Goal: Transaction & Acquisition: Purchase product/service

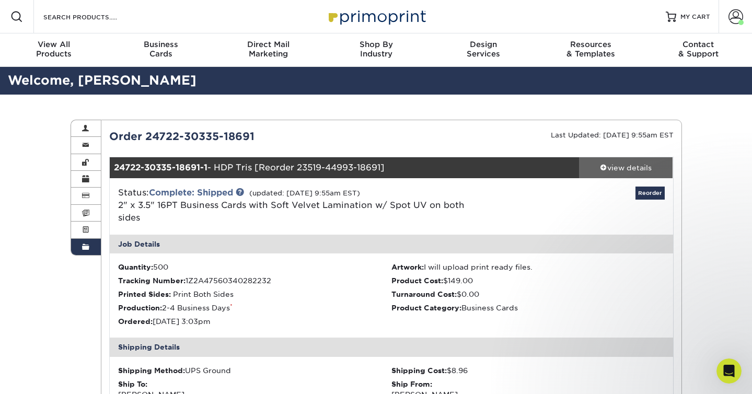
click at [616, 169] on div "view details" at bounding box center [626, 168] width 94 height 10
click at [607, 170] on div "view details" at bounding box center [626, 168] width 94 height 10
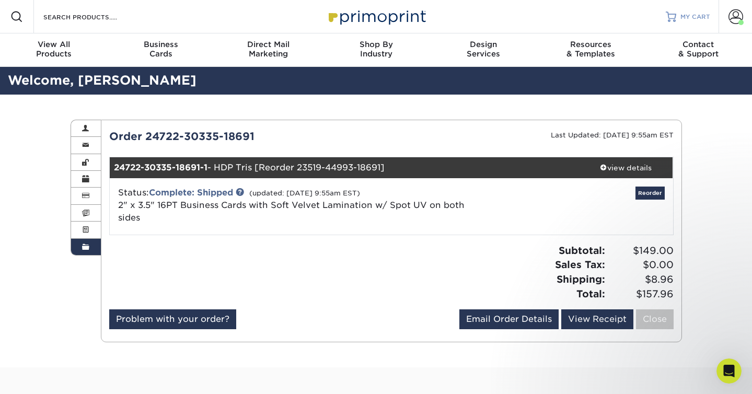
click at [690, 16] on span "MY CART" at bounding box center [696, 17] width 30 height 9
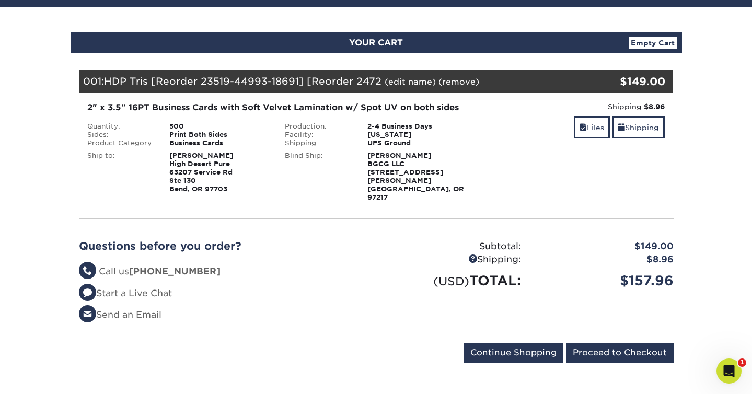
scroll to position [89, 0]
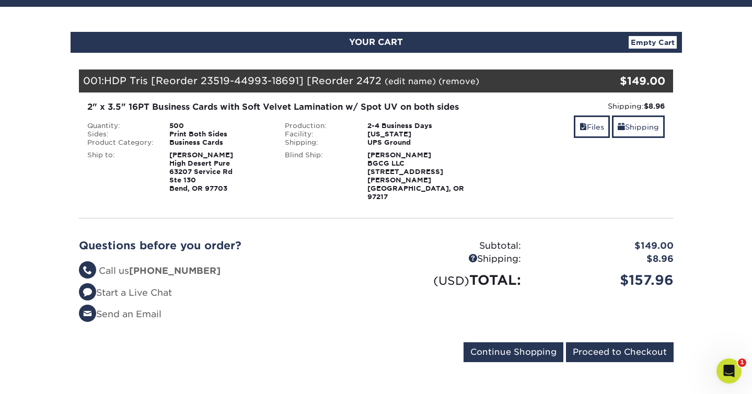
click at [463, 81] on link "(remove)" at bounding box center [459, 81] width 41 height 10
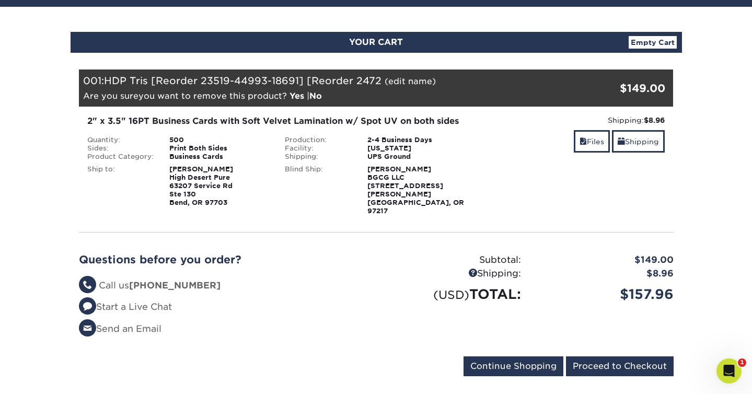
click at [635, 42] on link "Empty Cart" at bounding box center [653, 42] width 48 height 13
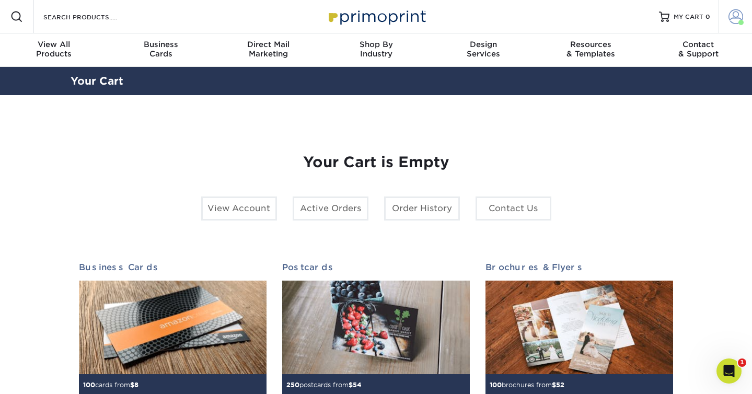
click at [737, 17] on span at bounding box center [736, 16] width 15 height 15
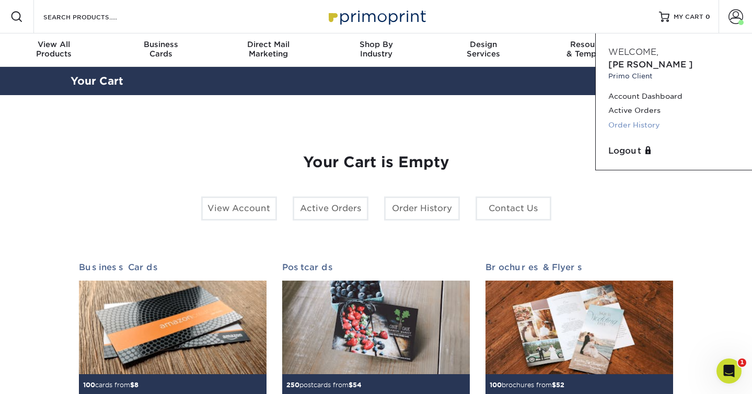
click at [638, 118] on link "Order History" at bounding box center [674, 125] width 131 height 14
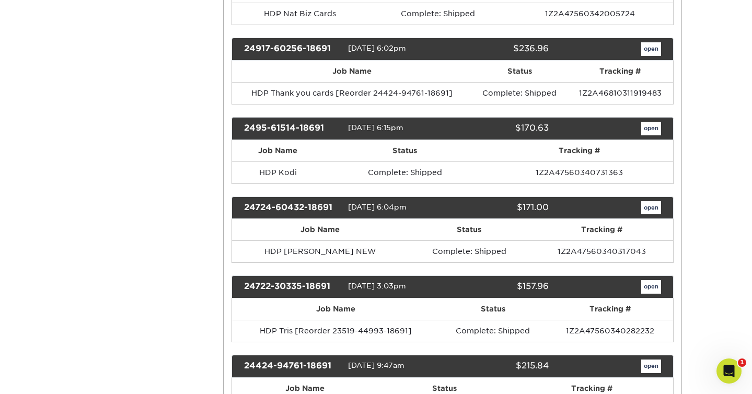
scroll to position [303, 0]
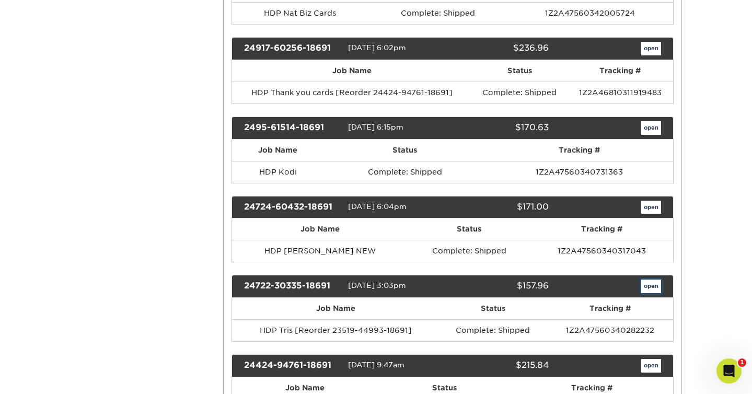
click at [649, 287] on link "open" at bounding box center [652, 287] width 20 height 14
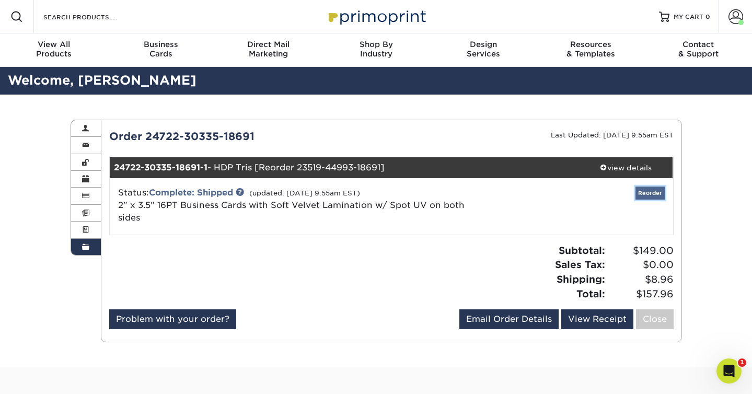
click at [646, 191] on link "Reorder" at bounding box center [650, 193] width 29 height 13
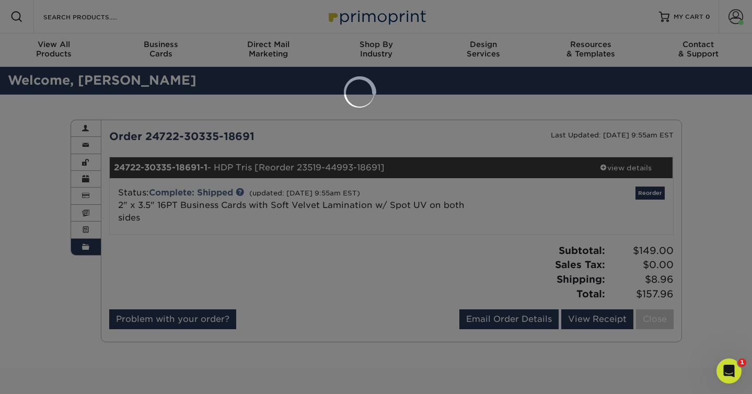
select select "113389"
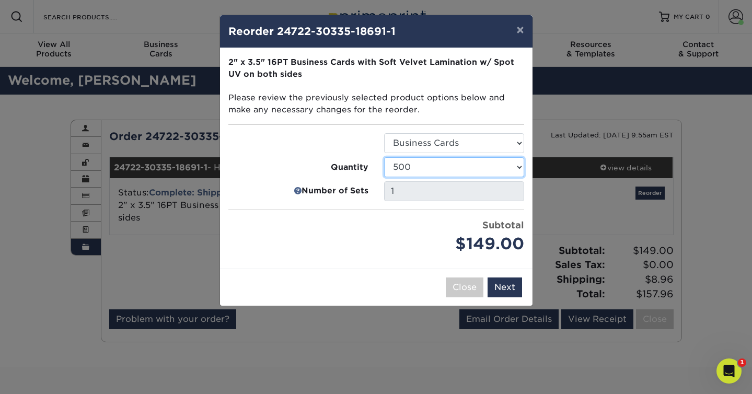
click at [481, 168] on select "500 1000 2500 5000 10000" at bounding box center [454, 167] width 140 height 20
select select "52e3d710-0e8f-4d4d-8560-7d4d8655be69"
click at [384, 157] on select "500 1000 2500 5000 10000" at bounding box center [454, 167] width 140 height 20
click at [498, 286] on button "Next" at bounding box center [505, 288] width 35 height 20
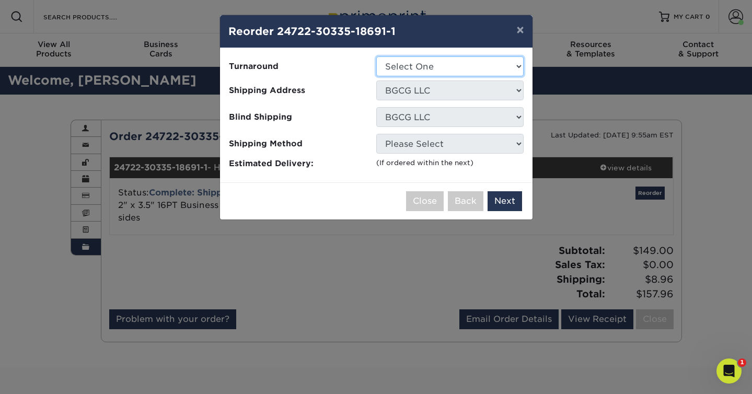
click at [447, 63] on select "Select One 2-4 Business Days" at bounding box center [449, 66] width 147 height 20
select select "229bb32e-f7fa-4589-a793-87ae929f7207"
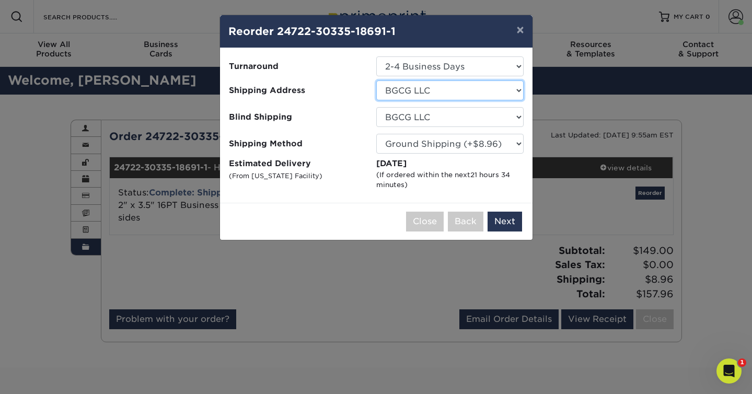
click at [447, 89] on select "Select One Amy Nye - Junnelle's friend BGCG ARLINGTON BGCG LLC CBDmi Drew Robso…" at bounding box center [449, 91] width 147 height 20
select select "198921"
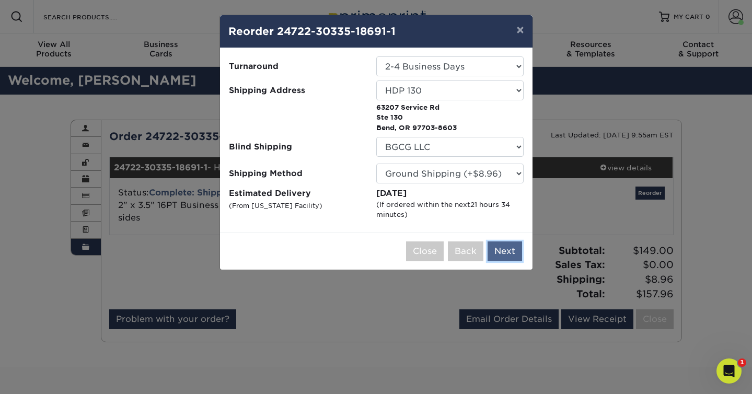
click at [506, 253] on button "Next" at bounding box center [505, 252] width 35 height 20
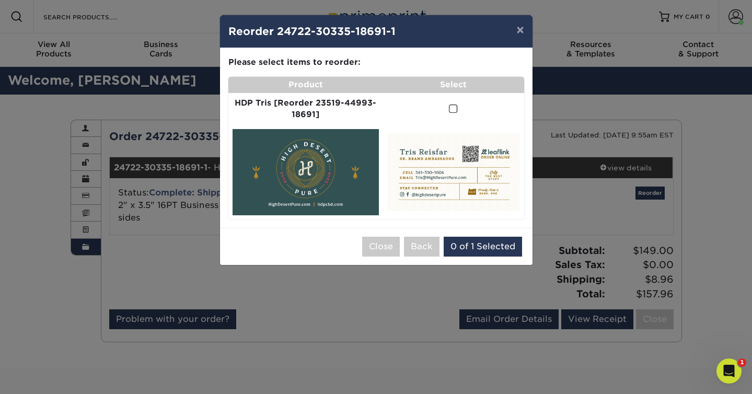
click at [451, 108] on span at bounding box center [453, 109] width 9 height 10
click at [0, 0] on input "checkbox" at bounding box center [0, 0] width 0 height 0
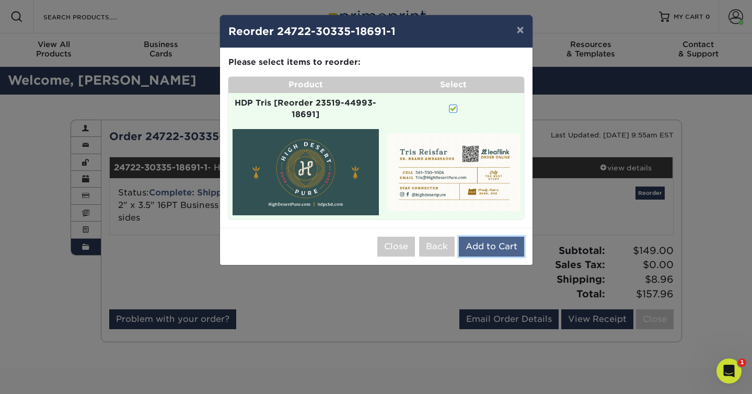
click at [482, 247] on button "Add to Cart" at bounding box center [491, 247] width 65 height 20
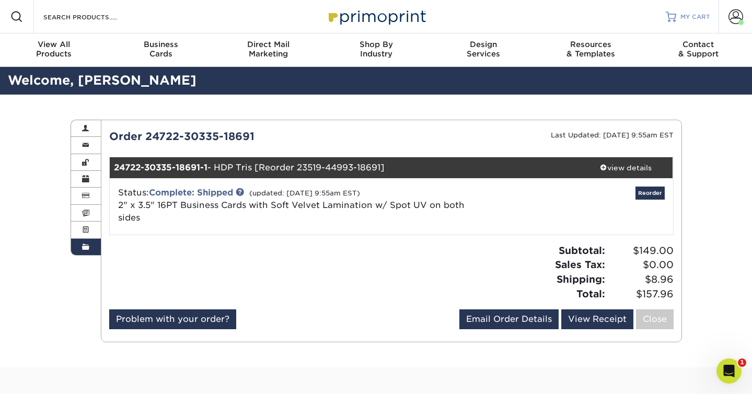
click at [696, 21] on link "MY CART" at bounding box center [688, 16] width 44 height 33
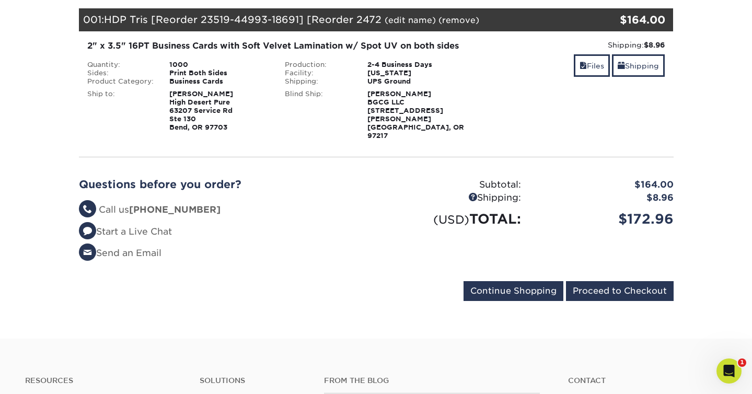
scroll to position [151, 0]
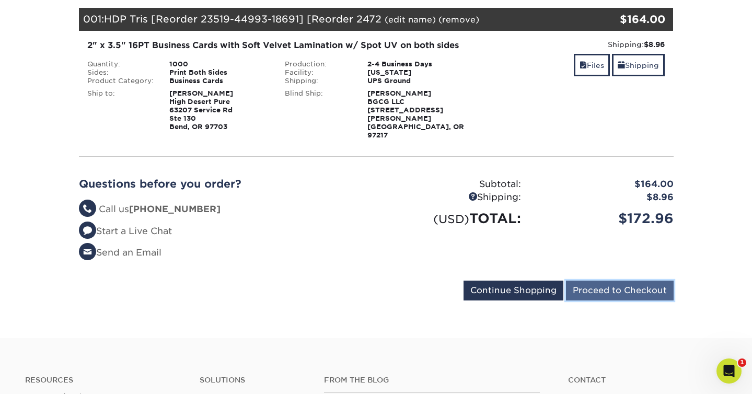
click at [597, 281] on input "Proceed to Checkout" at bounding box center [620, 291] width 108 height 20
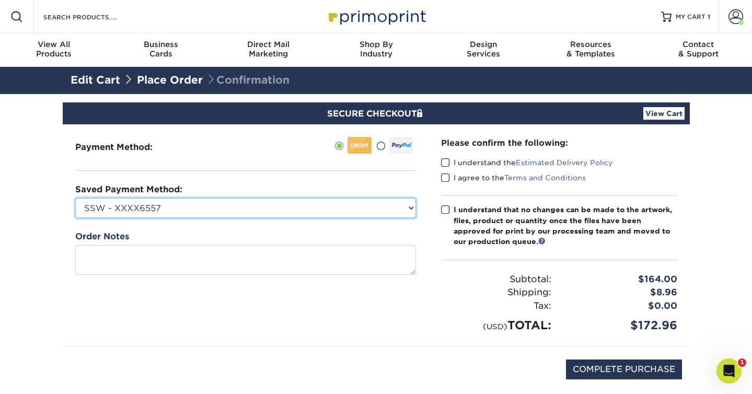
click at [347, 206] on select "SSW - XXXX6557 BGCG LLC - XXXX6919 HDP - XXXX5470 Joyleaf - XXXX1026 Joyleaf - …" at bounding box center [245, 208] width 341 height 20
click at [75, 198] on select "SSW - XXXX6557 BGCG LLC - XXXX6919 HDP - XXXX5470 Joyleaf - XXXX1026 Joyleaf - …" at bounding box center [245, 208] width 341 height 20
click at [211, 203] on select "SSW - XXXX6557 BGCG LLC - XXXX6919 HDP - XXXX5470 Joyleaf - XXXX1026 Joyleaf - …" at bounding box center [245, 208] width 341 height 20
click at [183, 200] on select "SSW - XXXX6557 BGCG LLC - XXXX6919 HDP - XXXX5470 Joyleaf - XXXX1026 Joyleaf - …" at bounding box center [245, 208] width 341 height 20
select select "72684"
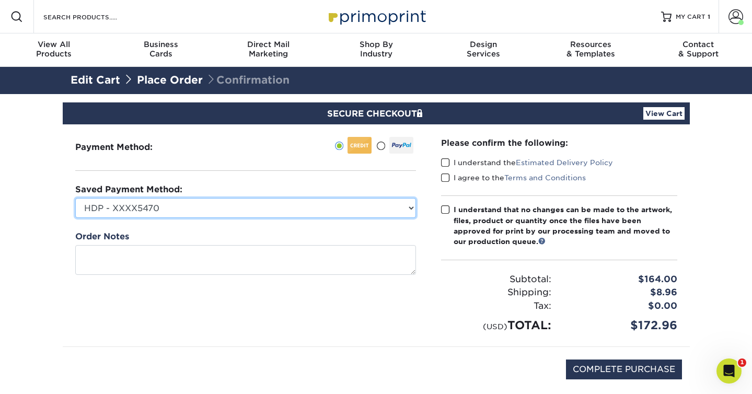
click at [75, 198] on select "SSW - XXXX6557 BGCG LLC - XXXX6919 HDP - XXXX5470 Joyleaf - XXXX1026 Joyleaf - …" at bounding box center [245, 208] width 341 height 20
click at [218, 209] on select "SSW - XXXX6557 BGCG LLC - XXXX6919 HDP - XXXX5470 Joyleaf - XXXX1026 Joyleaf - …" at bounding box center [245, 208] width 341 height 20
click at [221, 209] on select "SSW - XXXX6557 BGCG LLC - XXXX6919 HDP - XXXX5470 Joyleaf - XXXX1026 Joyleaf - …" at bounding box center [245, 208] width 341 height 20
click at [236, 207] on select "SSW - XXXX6557 BGCG LLC - XXXX6919 HDP - XXXX5470 Joyleaf - XXXX1026 Joyleaf - …" at bounding box center [245, 208] width 341 height 20
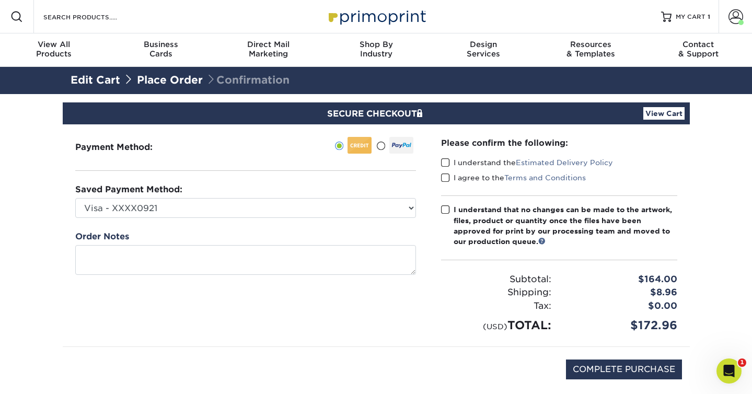
drag, startPoint x: 447, startPoint y: 161, endPoint x: 446, endPoint y: 177, distance: 16.2
click at [447, 161] on span at bounding box center [445, 163] width 9 height 10
click at [0, 0] on input "I understand the Estimated Delivery Policy" at bounding box center [0, 0] width 0 height 0
drag, startPoint x: 446, startPoint y: 178, endPoint x: 445, endPoint y: 187, distance: 9.0
click at [446, 178] on span at bounding box center [445, 178] width 9 height 10
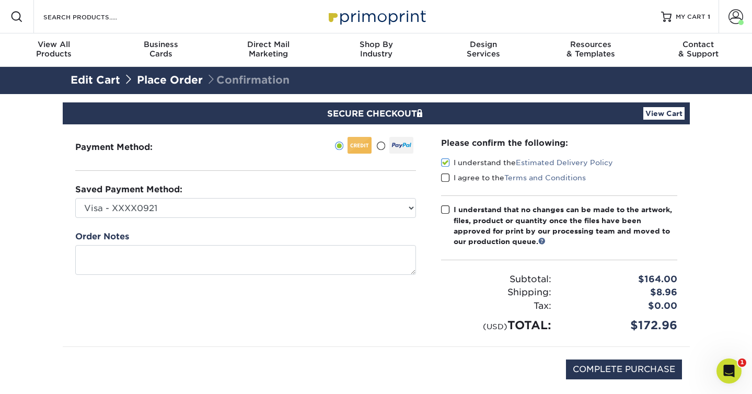
click at [0, 0] on input "I agree to the Terms and Conditions" at bounding box center [0, 0] width 0 height 0
drag, startPoint x: 445, startPoint y: 210, endPoint x: 436, endPoint y: 209, distance: 9.5
click at [445, 210] on span at bounding box center [445, 210] width 9 height 10
click at [0, 0] on input "I understand that no changes can be made to the artwork, files, product or quan…" at bounding box center [0, 0] width 0 height 0
click at [509, 114] on div "SECURE CHECKOUT View Cart" at bounding box center [376, 113] width 627 height 22
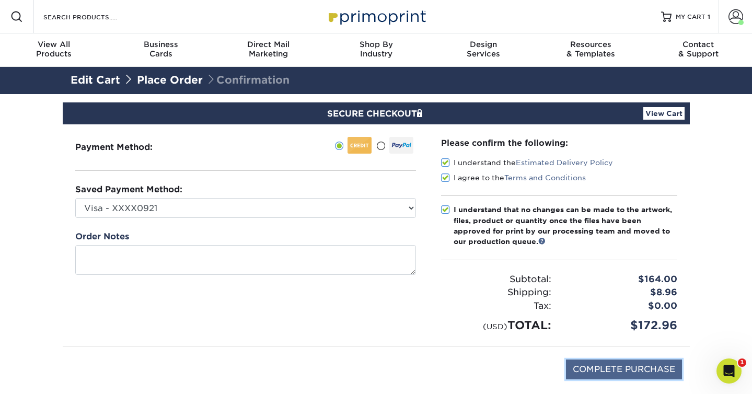
click at [600, 371] on input "COMPLETE PURCHASE" at bounding box center [624, 370] width 116 height 20
type input "PROCESSING, PLEASE WAIT..."
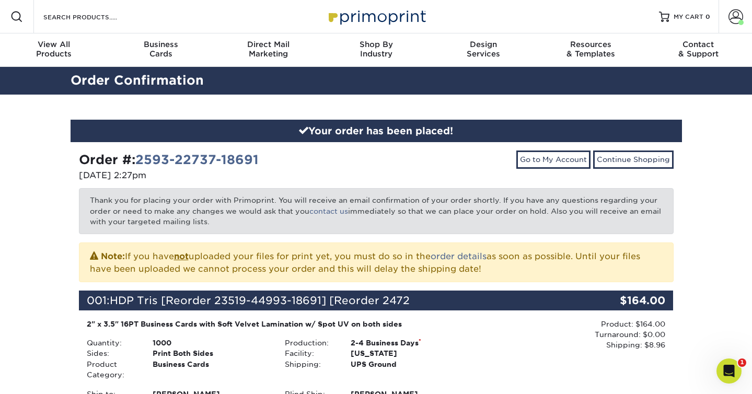
click at [608, 5] on div "Resources Menu Search Products Account [PERSON_NAME] Client Account Dashboard A…" at bounding box center [376, 16] width 752 height 33
